Goal: Learn about a topic

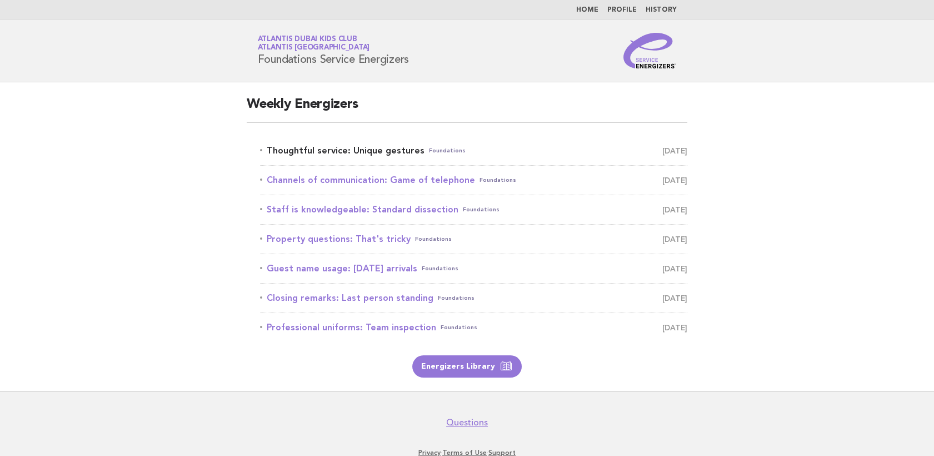
click at [331, 152] on link "Thoughtful service: Unique gestures Foundations August 28" at bounding box center [473, 151] width 427 height 16
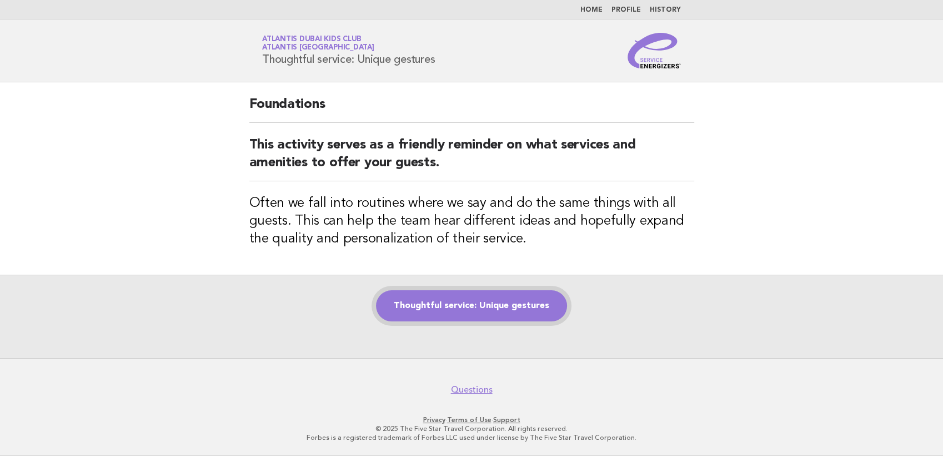
click at [476, 302] on link "Thoughtful service: Unique gestures" at bounding box center [471, 305] width 191 height 31
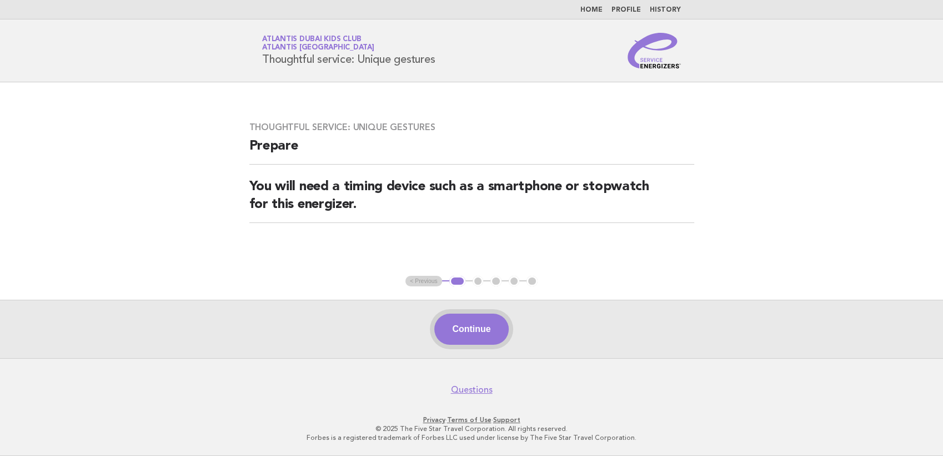
click at [495, 322] on button "Continue" at bounding box center [472, 328] width 74 height 31
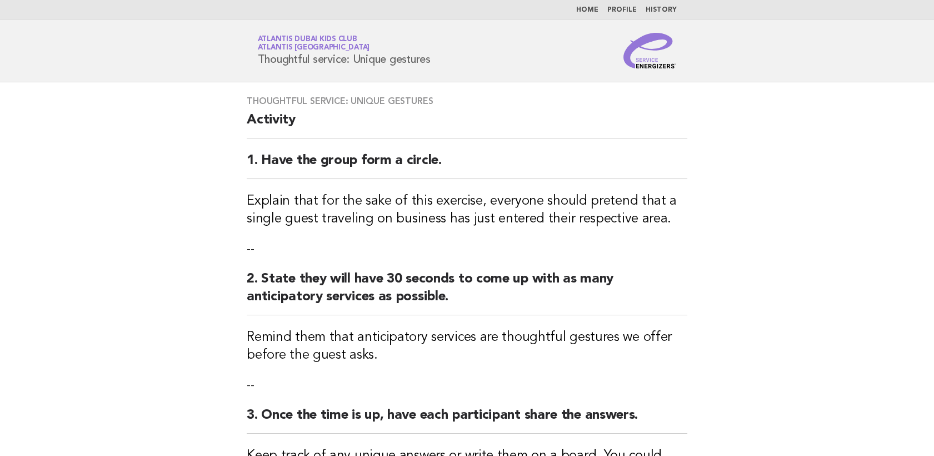
scroll to position [418, 0]
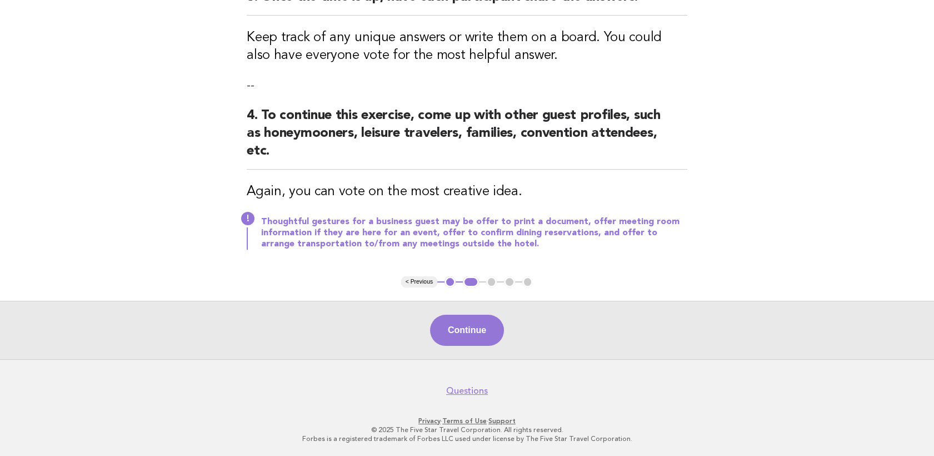
click at [480, 307] on div "Continue" at bounding box center [467, 330] width 934 height 58
click at [485, 323] on button "Continue" at bounding box center [467, 329] width 74 height 31
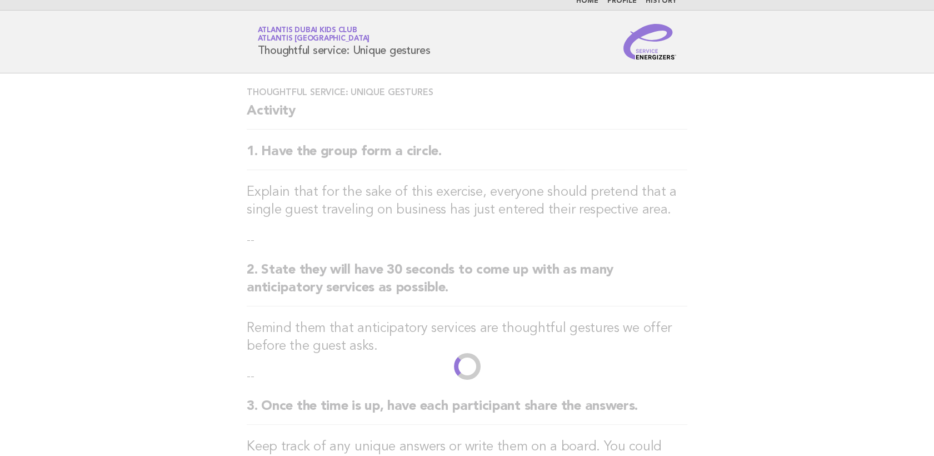
scroll to position [0, 0]
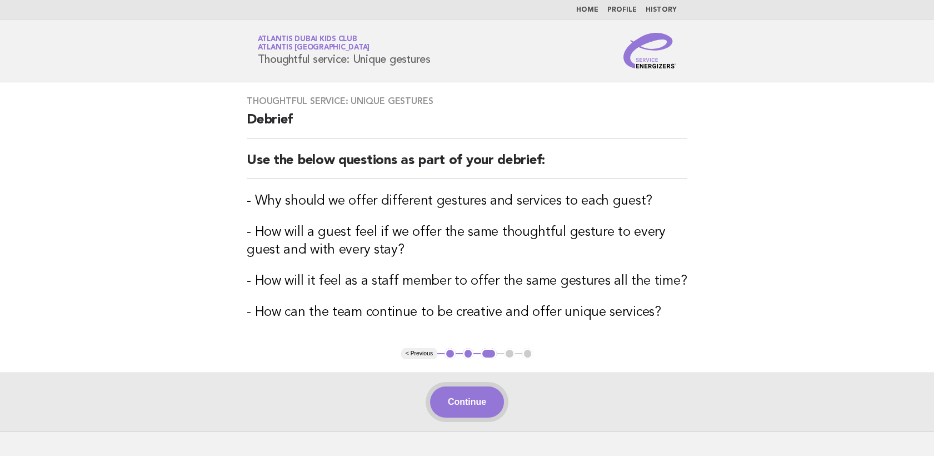
click at [474, 398] on button "Continue" at bounding box center [467, 401] width 74 height 31
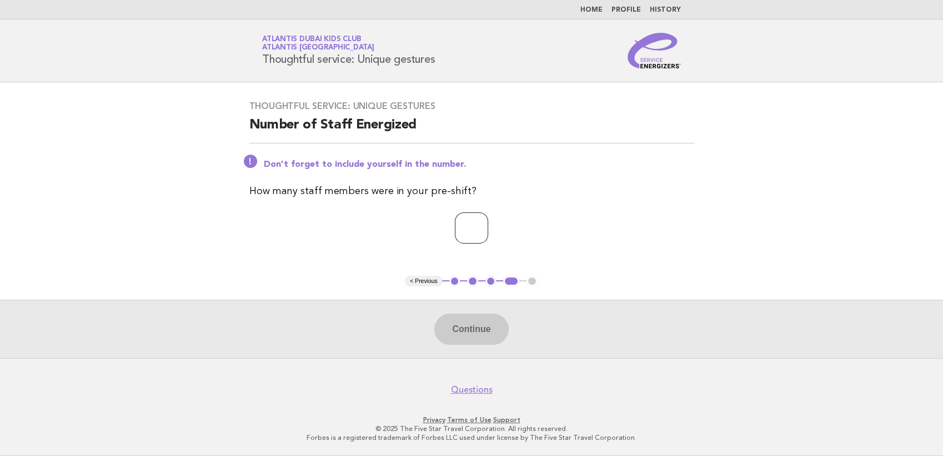
click at [469, 237] on input "number" at bounding box center [471, 227] width 33 height 31
type input "**"
click at [461, 322] on button "Continue" at bounding box center [472, 328] width 74 height 31
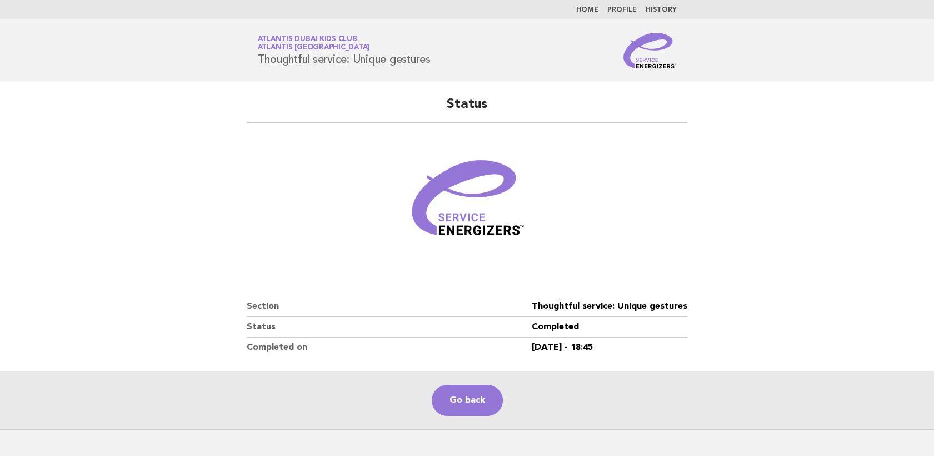
click at [678, 212] on figure at bounding box center [467, 202] width 441 height 133
